Goal: Communication & Community: Answer question/provide support

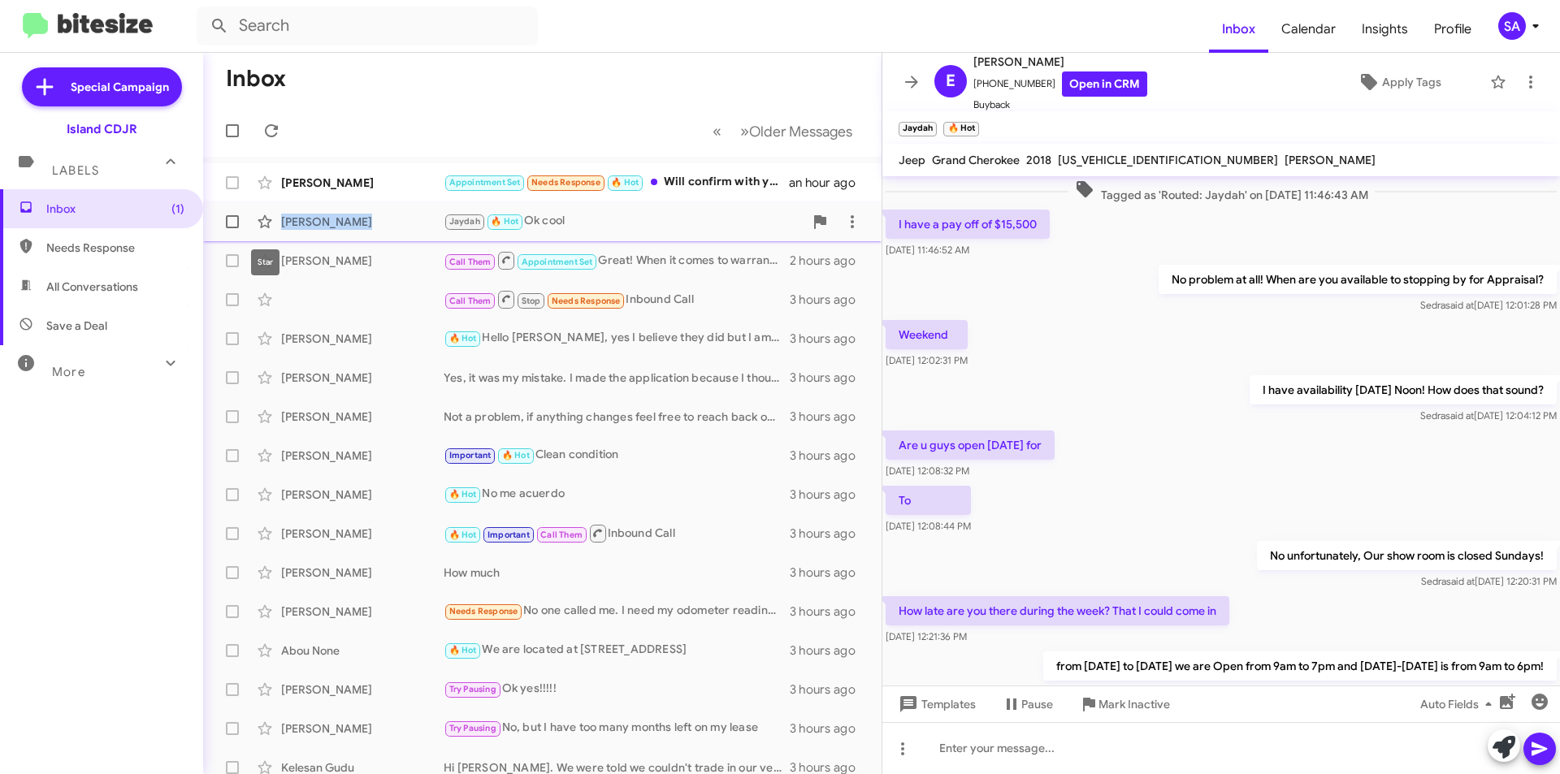
scroll to position [610, 0]
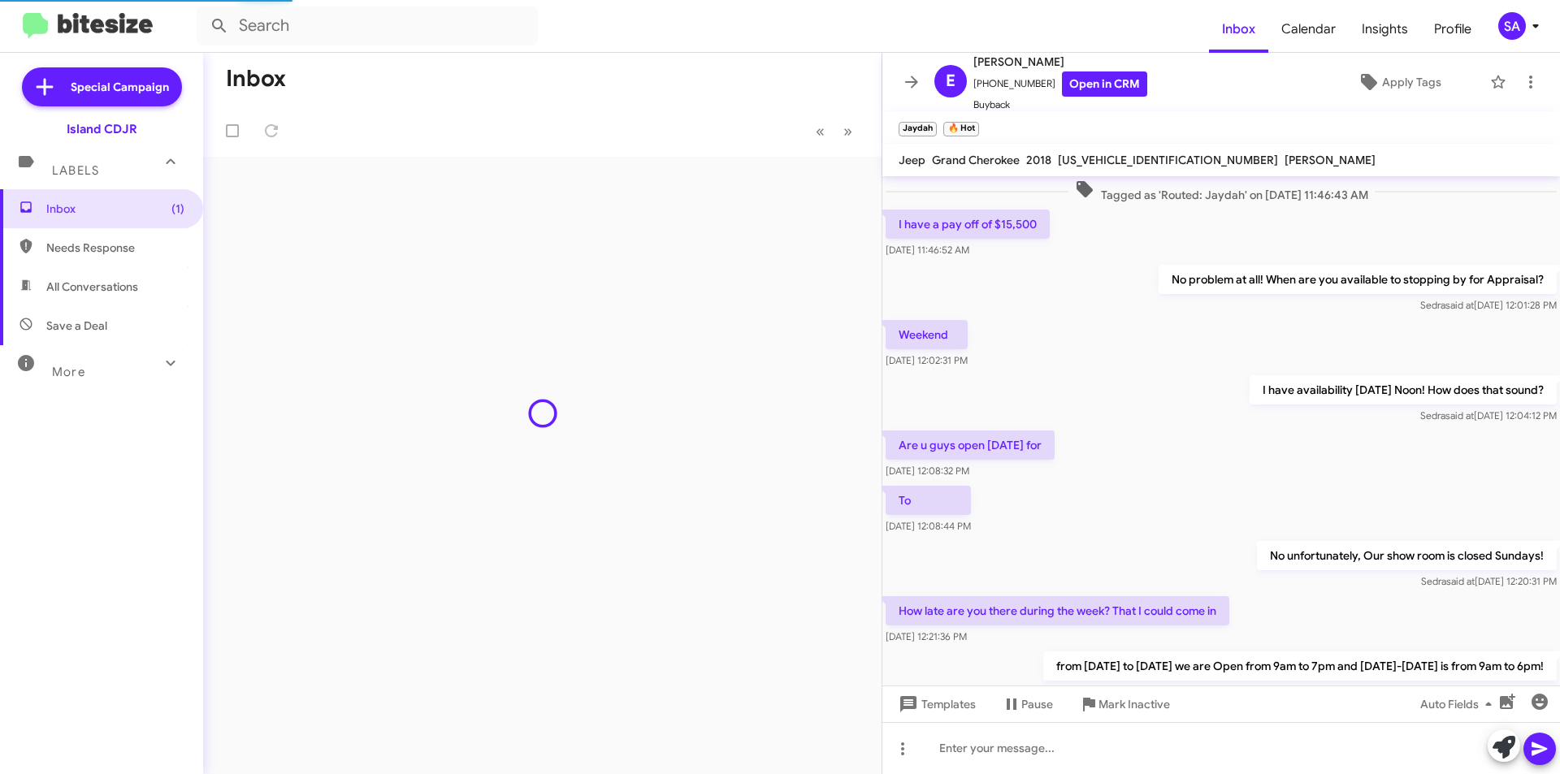
scroll to position [643, 0]
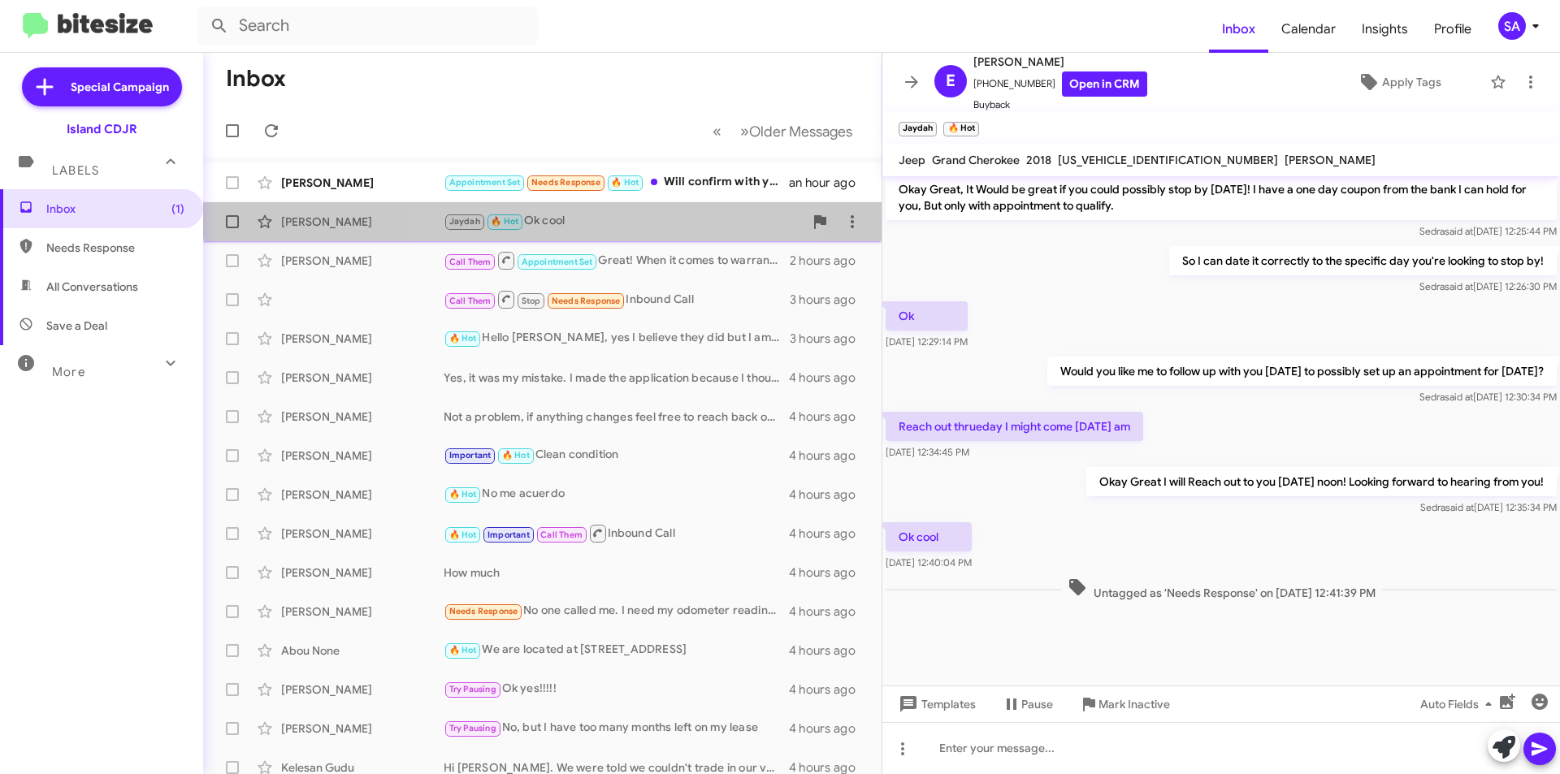
click at [564, 213] on div "Jaydah 🔥 Hot Ok cool" at bounding box center [624, 221] width 360 height 19
click at [699, 223] on div "Jaydah 🔥 Hot Ok cool" at bounding box center [624, 221] width 360 height 19
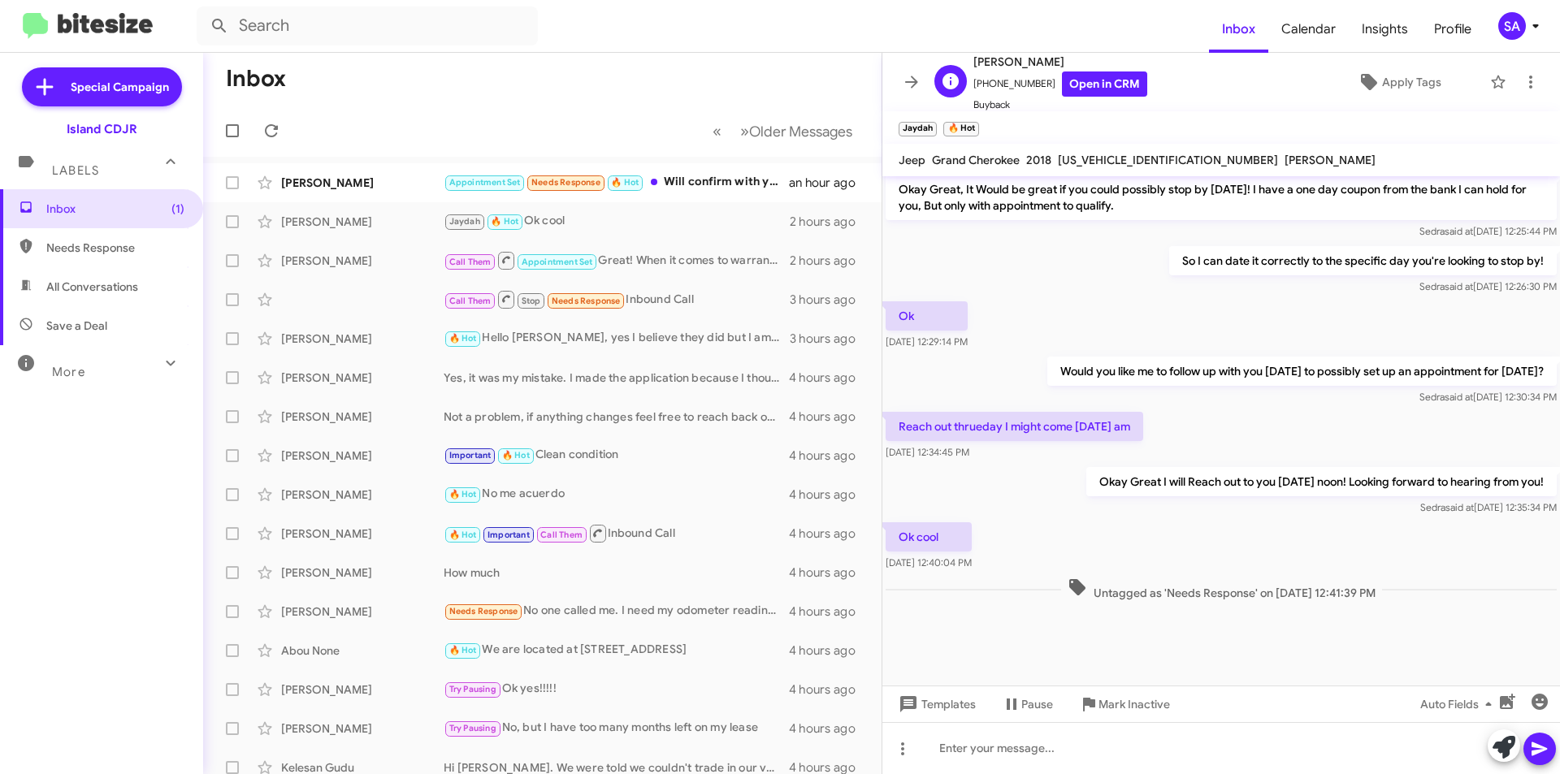
click at [1004, 88] on span "[PHONE_NUMBER] Open in CRM" at bounding box center [1061, 84] width 174 height 25
copy span "[PHONE_NUMBER]"
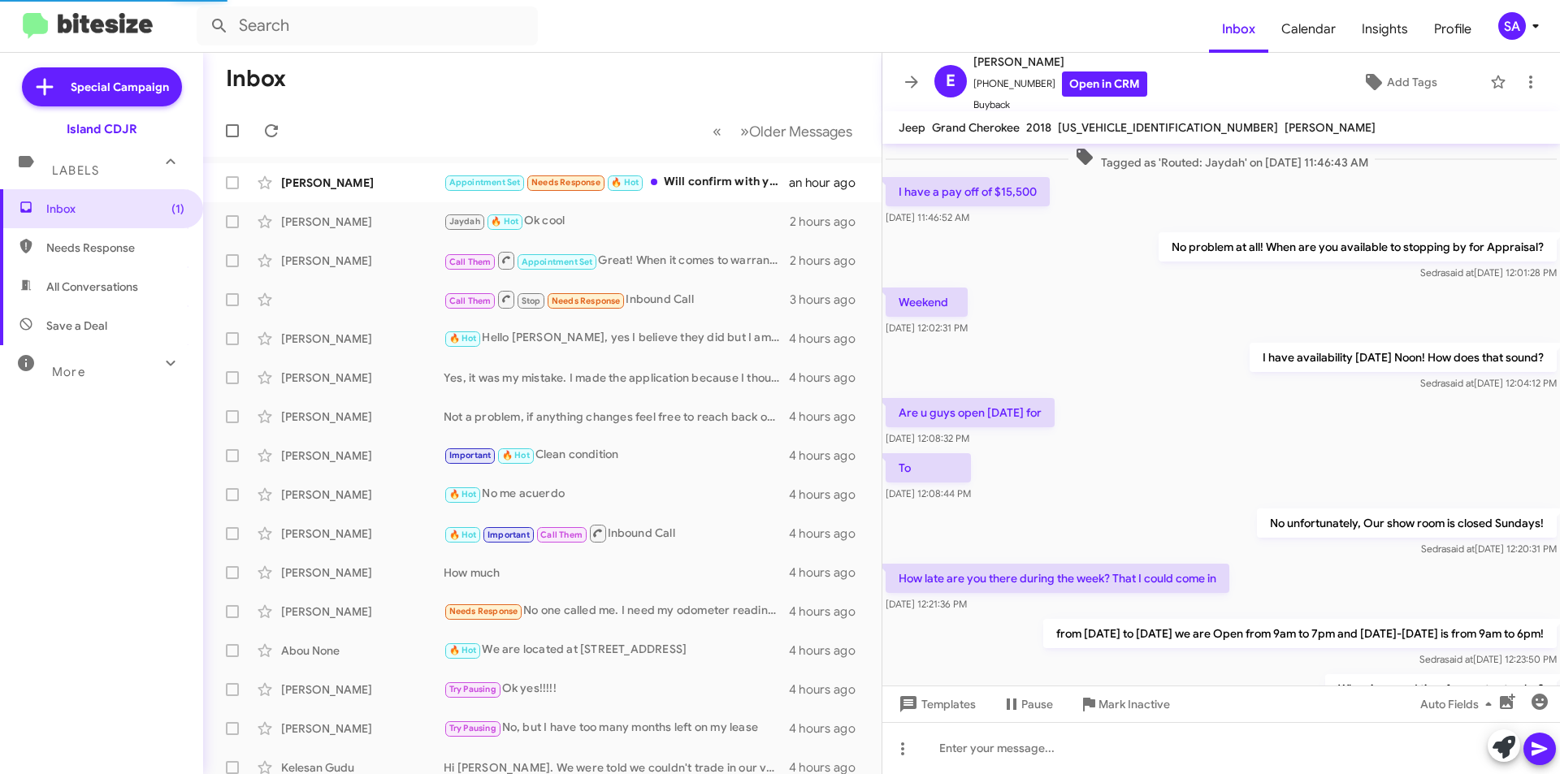
scroll to position [610, 0]
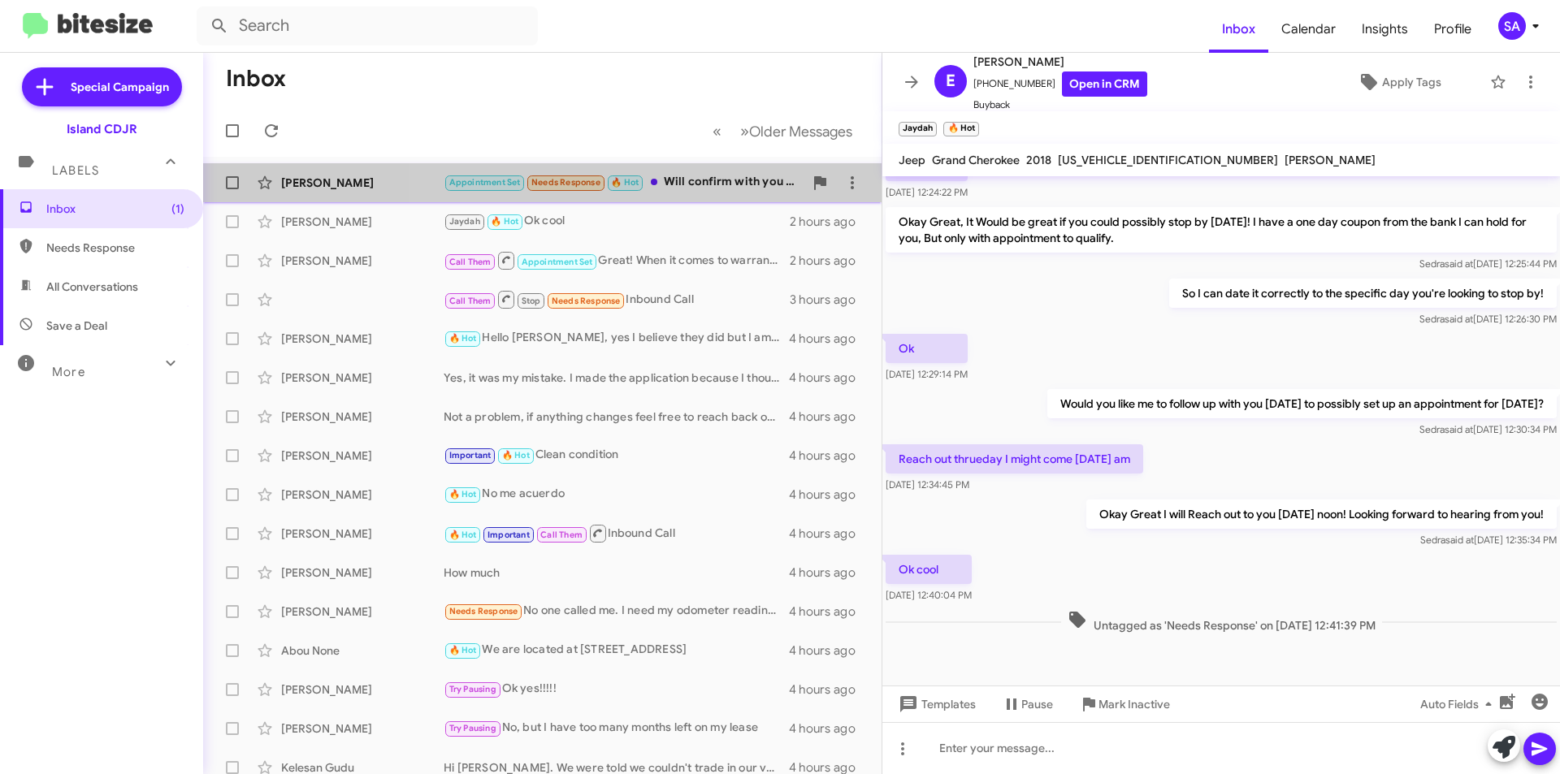
click at [675, 184] on div "Appointment Set Needs Response 🔥 Hot Will confirm with you later today" at bounding box center [624, 182] width 360 height 19
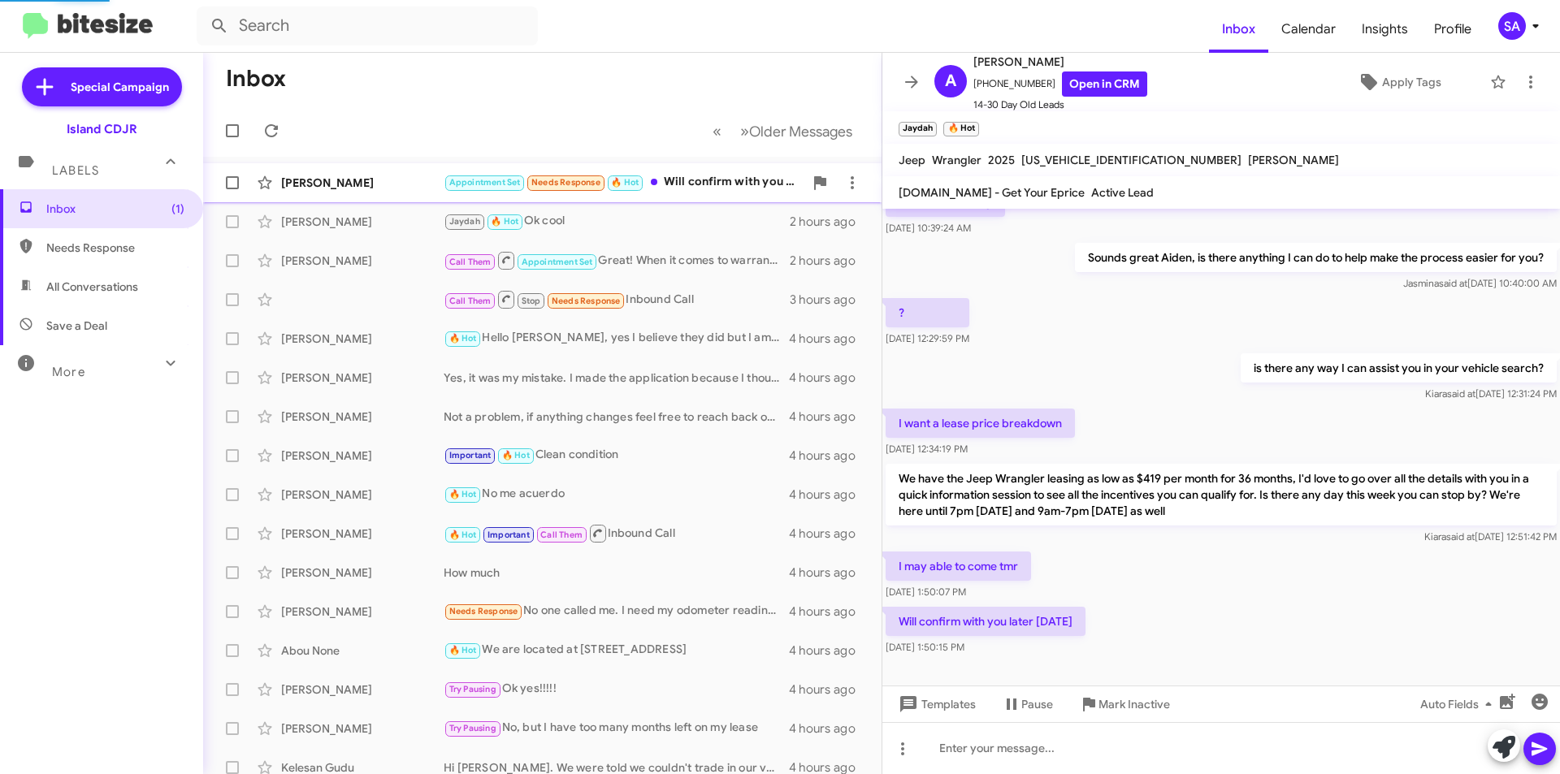
scroll to position [620, 0]
